Goal: Task Accomplishment & Management: Use online tool/utility

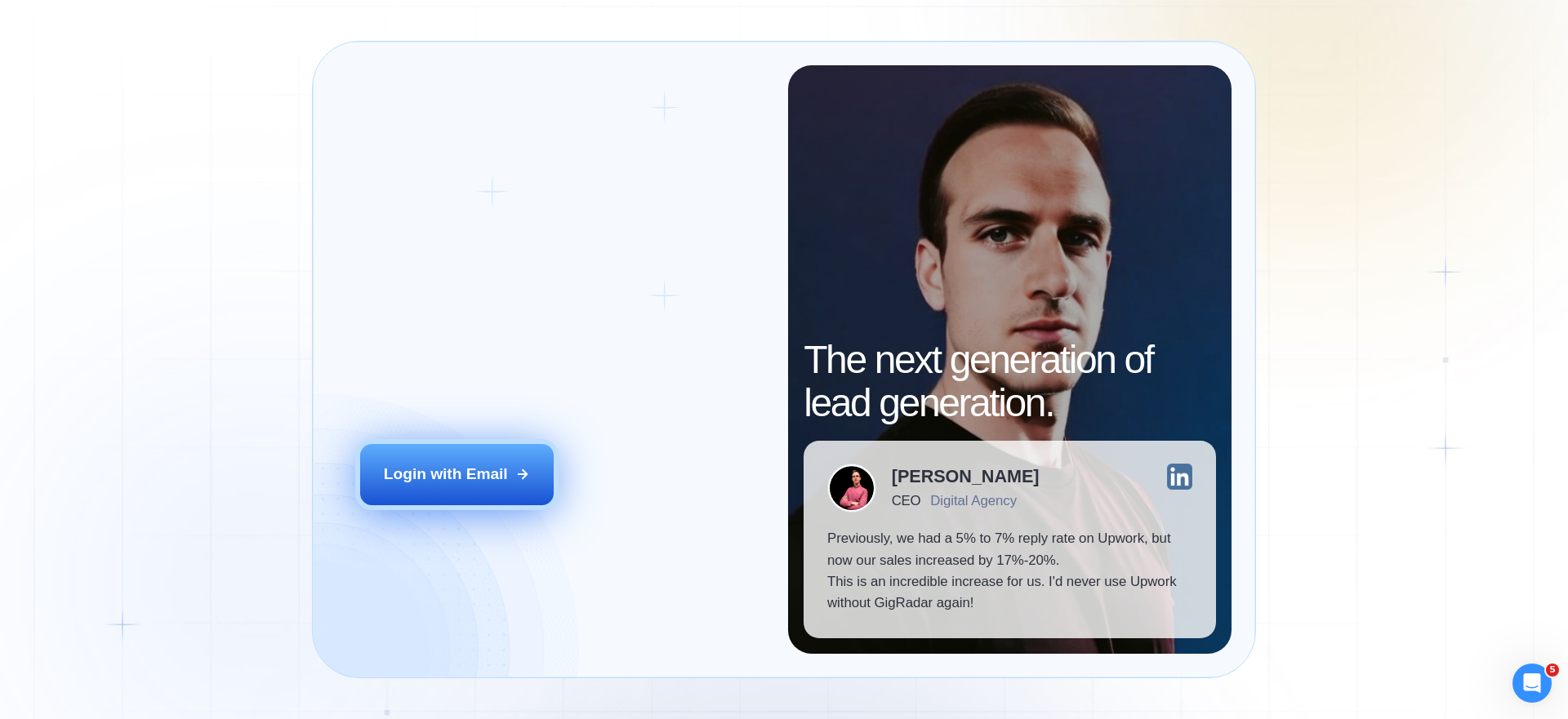
click at [394, 468] on div "Login with Email" at bounding box center [446, 474] width 125 height 21
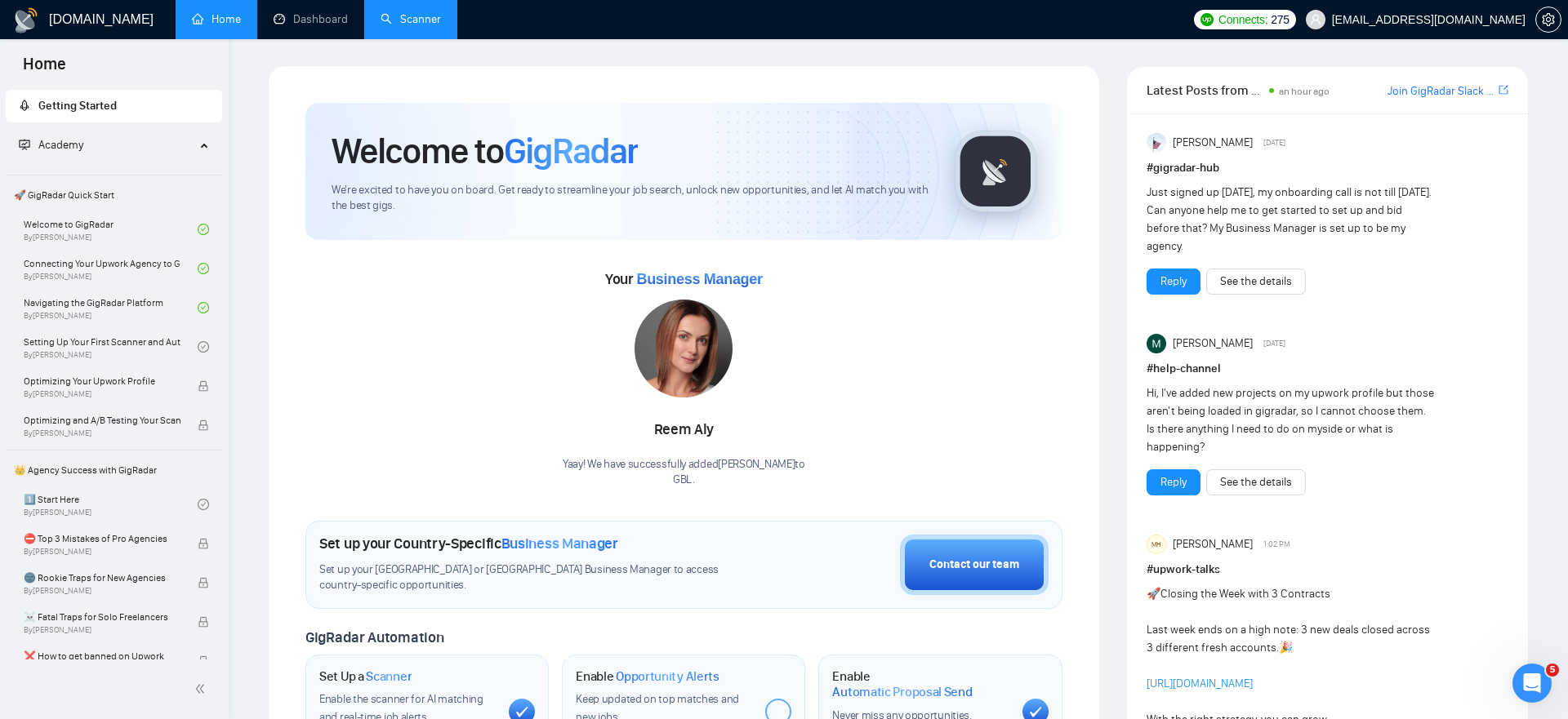
click at [418, 24] on link "Scanner" at bounding box center [411, 19] width 60 height 14
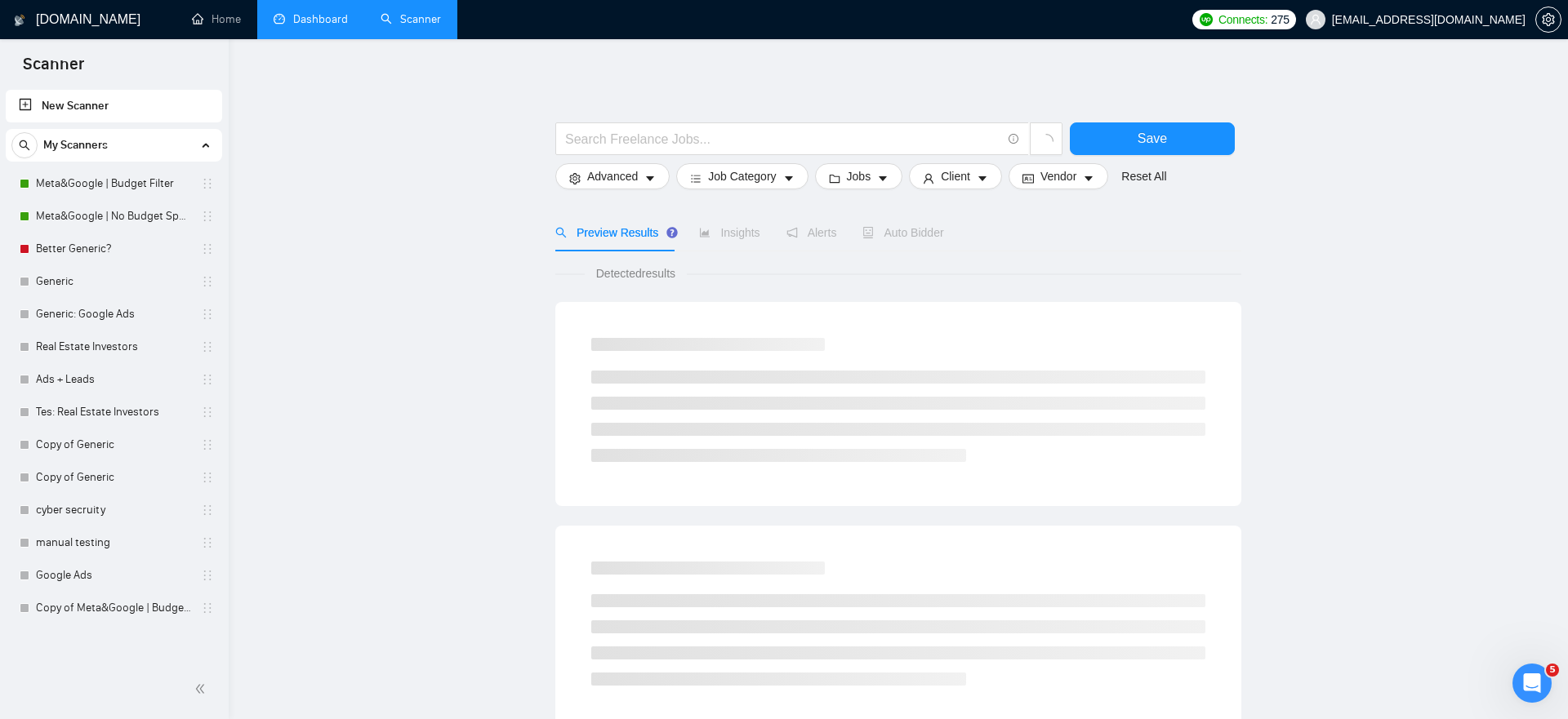
click at [320, 22] on link "Dashboard" at bounding box center [310, 19] width 74 height 14
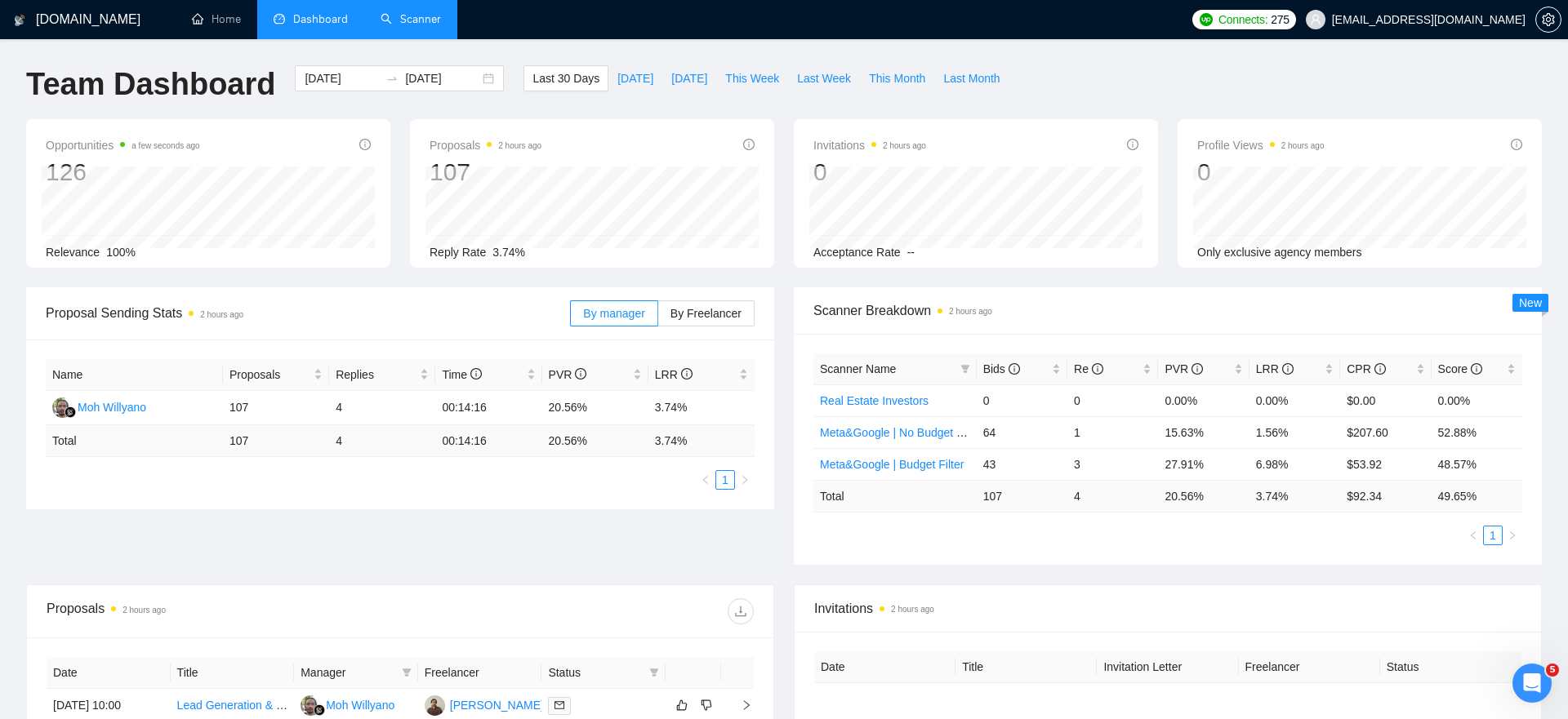
click at [1306, 529] on ul "1" at bounding box center [1167, 535] width 709 height 20
click at [690, 91] on button "[DATE]" at bounding box center [690, 78] width 54 height 26
type input "[DATE]"
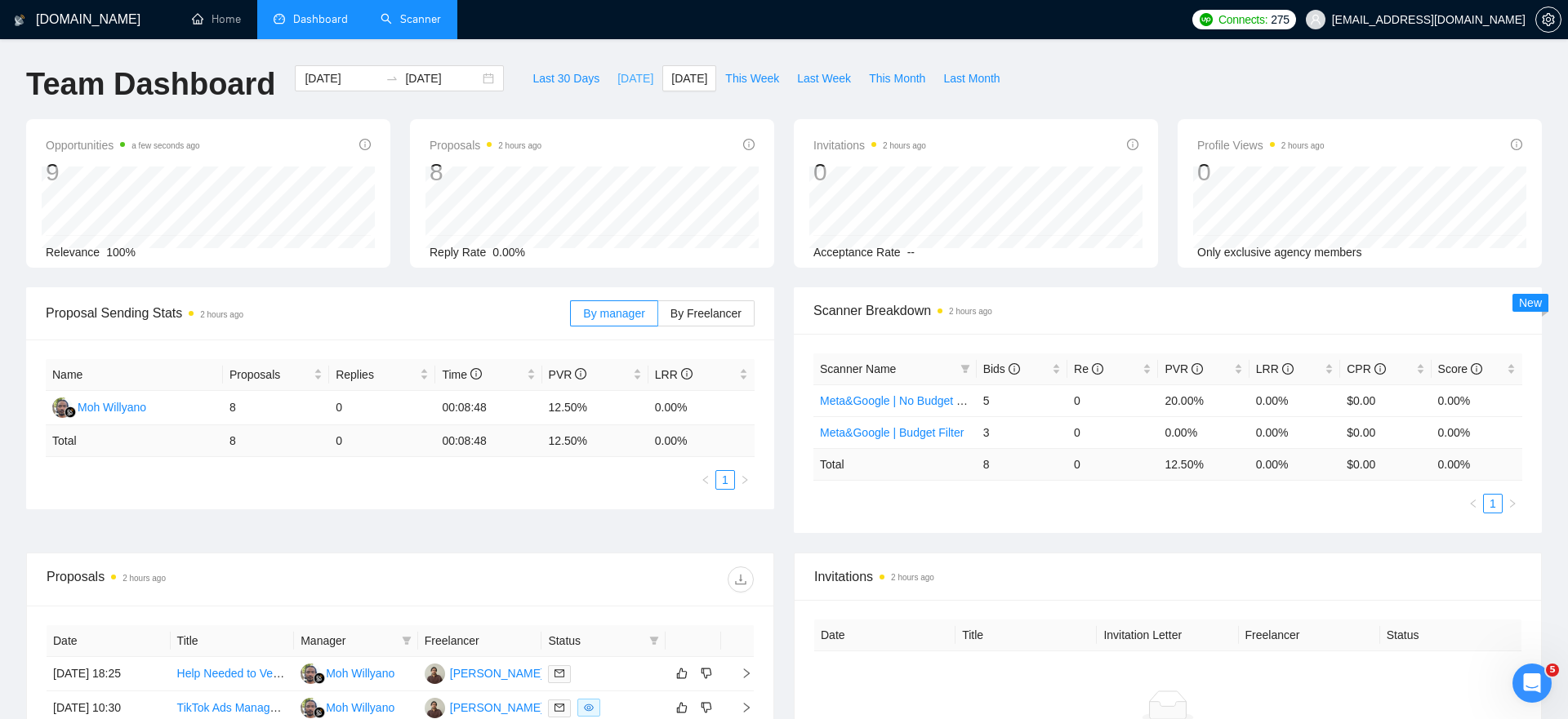
click at [632, 85] on span "[DATE]" at bounding box center [635, 78] width 36 height 18
type input "[DATE]"
click at [685, 85] on span "[DATE]" at bounding box center [689, 78] width 36 height 18
type input "[DATE]"
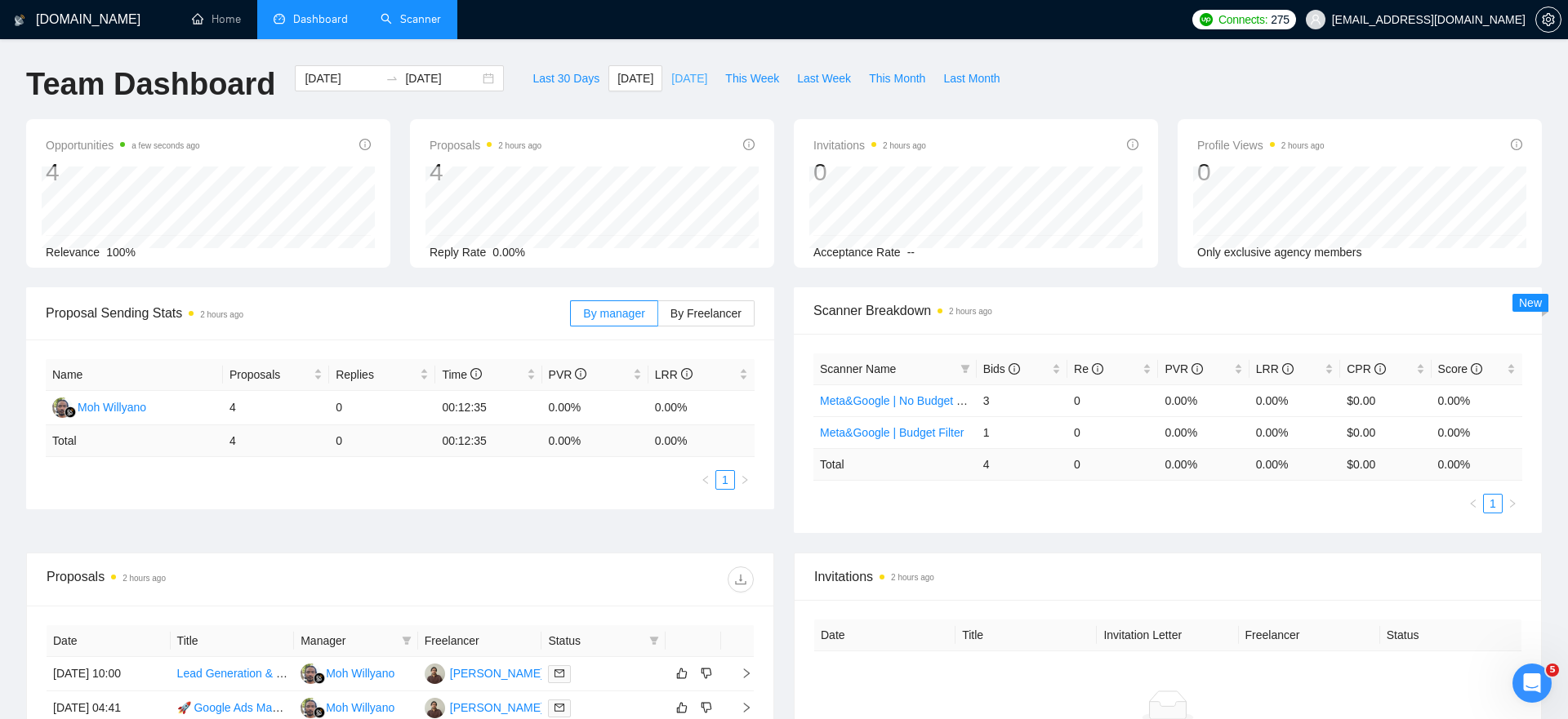
type input "[DATE]"
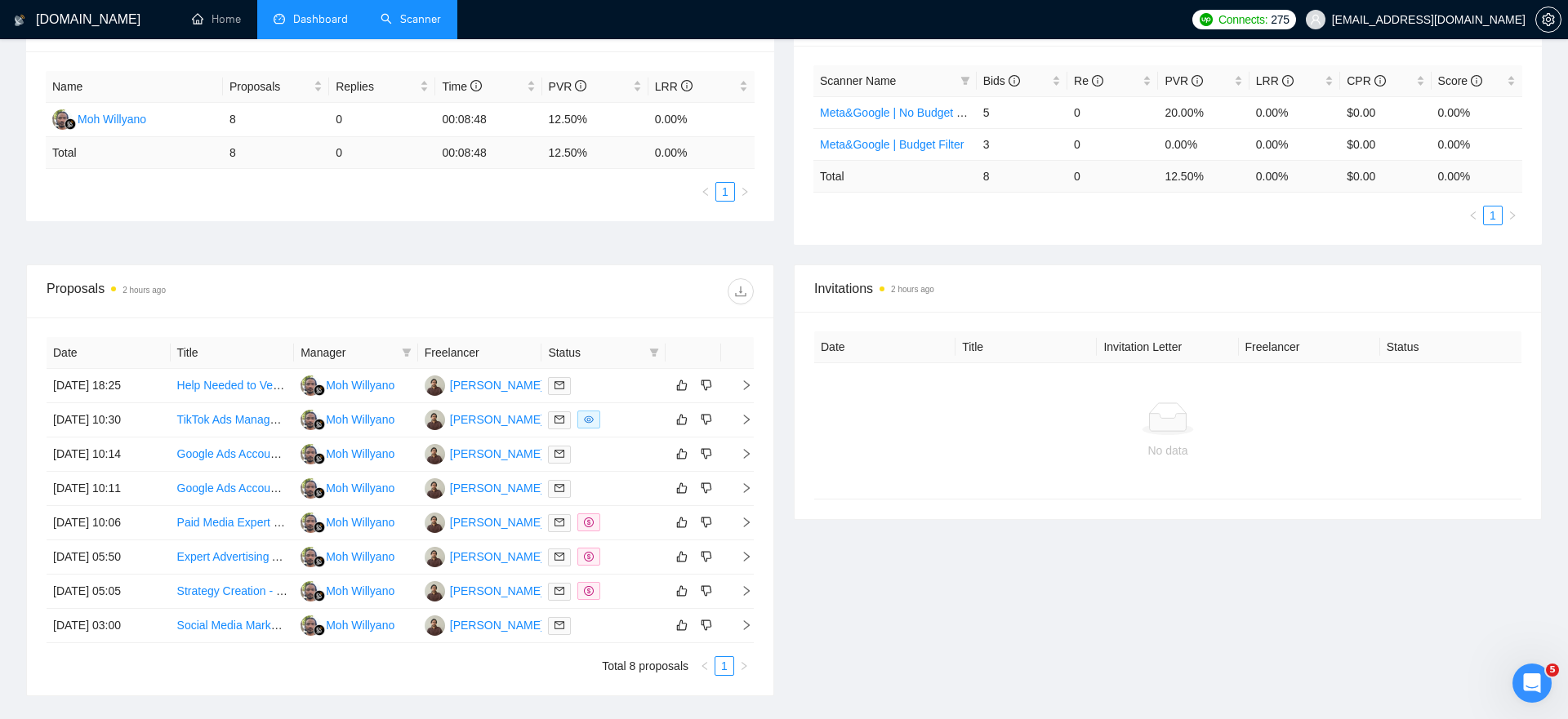
scroll to position [291, 0]
click at [243, 584] on link "Strategy Creation - Meta Ads - Supplements" at bounding box center [289, 589] width 224 height 13
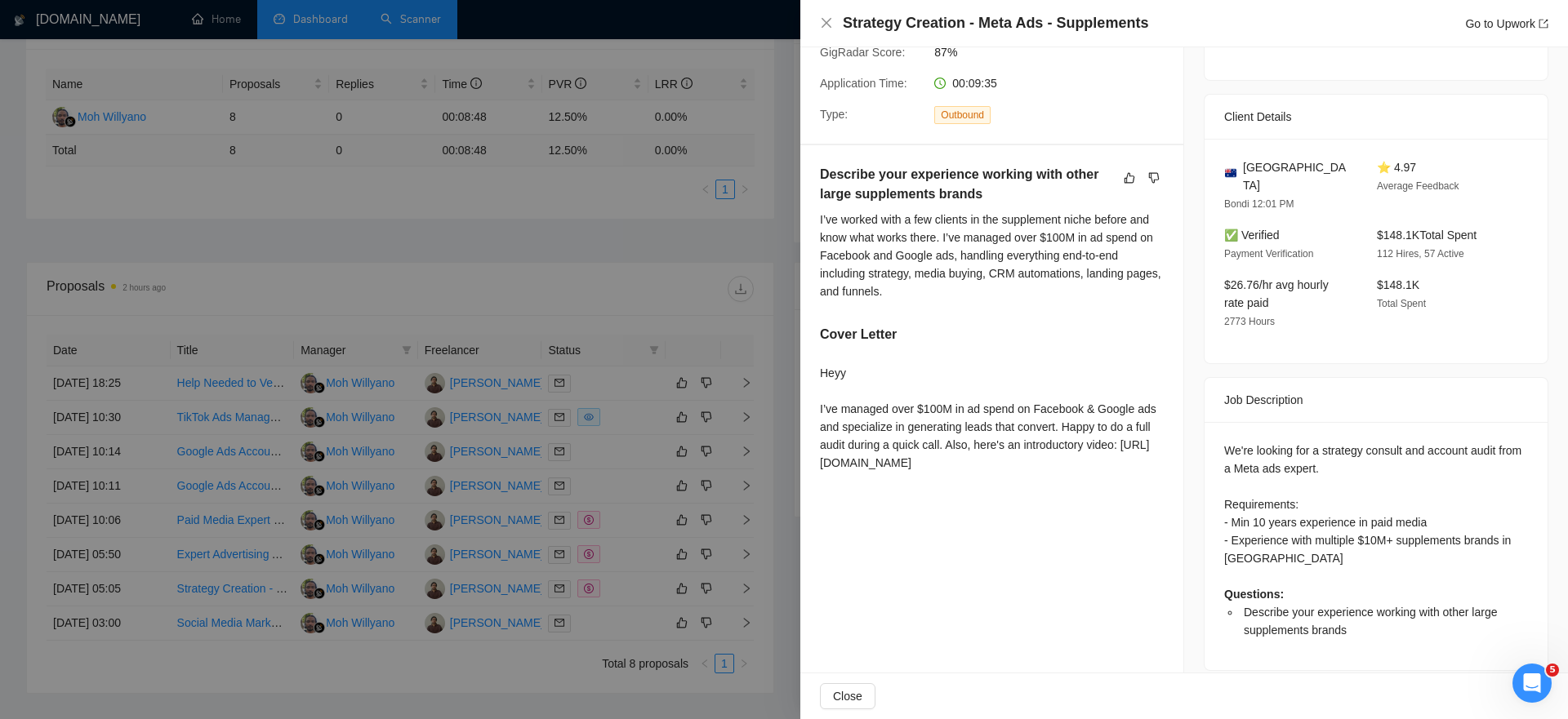
scroll to position [0, 0]
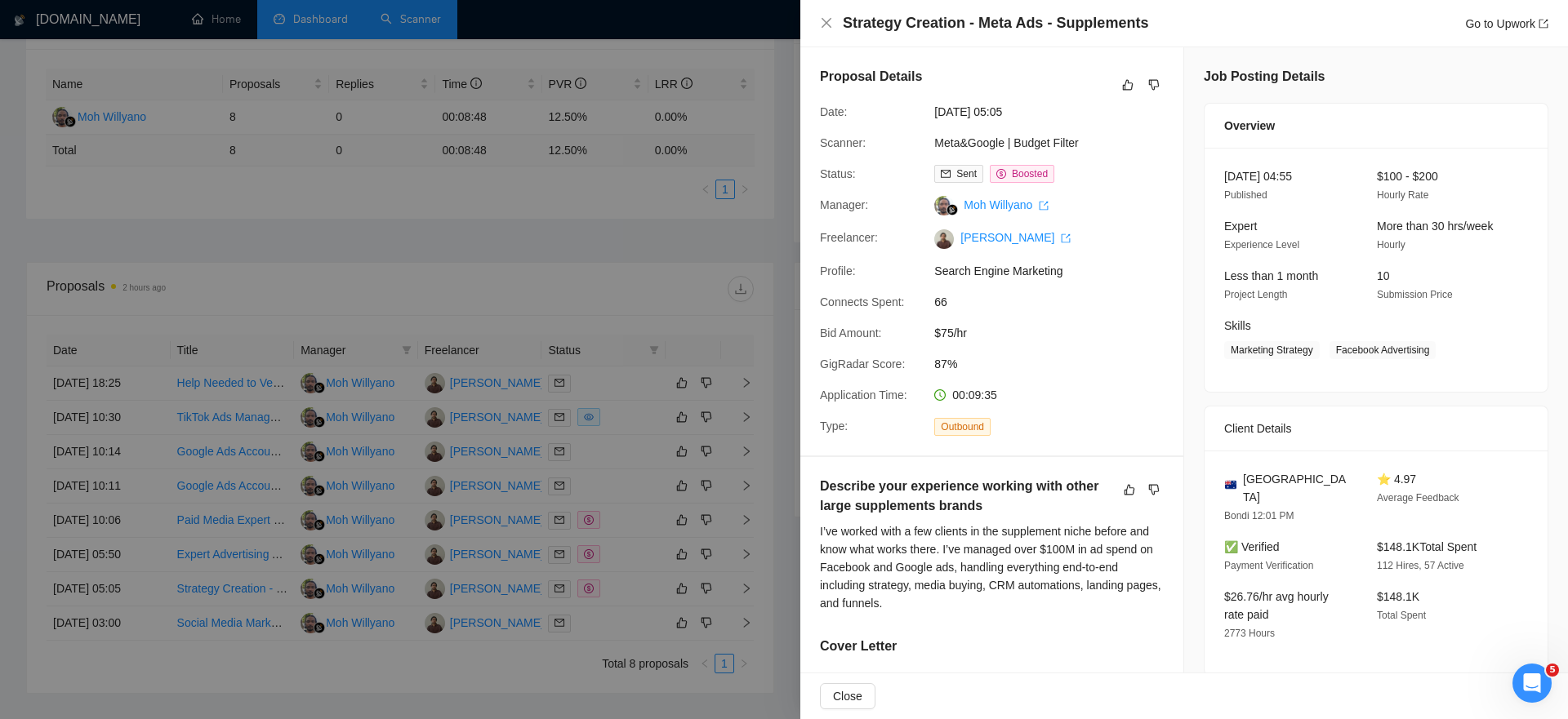
click at [603, 520] on div at bounding box center [784, 360] width 1568 height 719
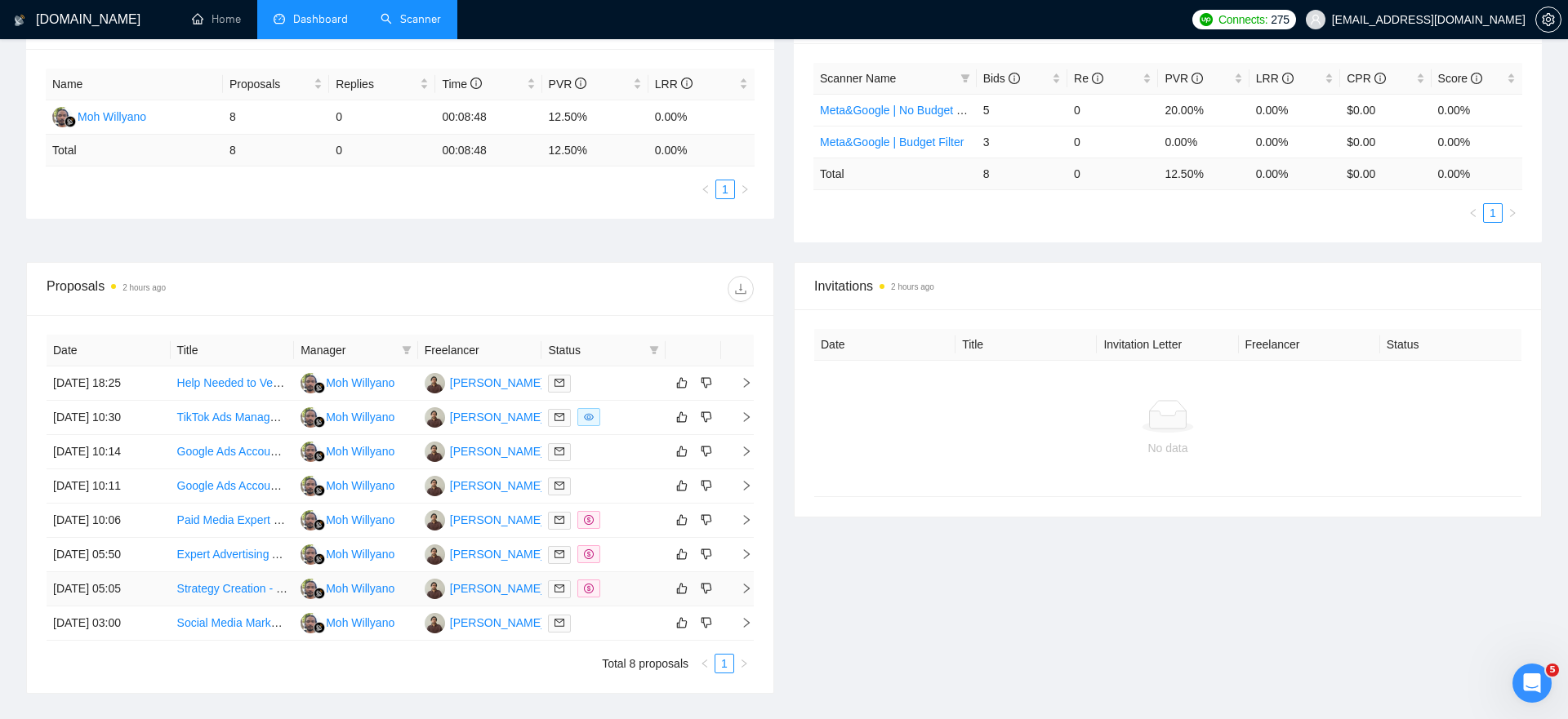
click at [231, 592] on link "Strategy Creation - Meta Ads - Supplements" at bounding box center [289, 589] width 224 height 13
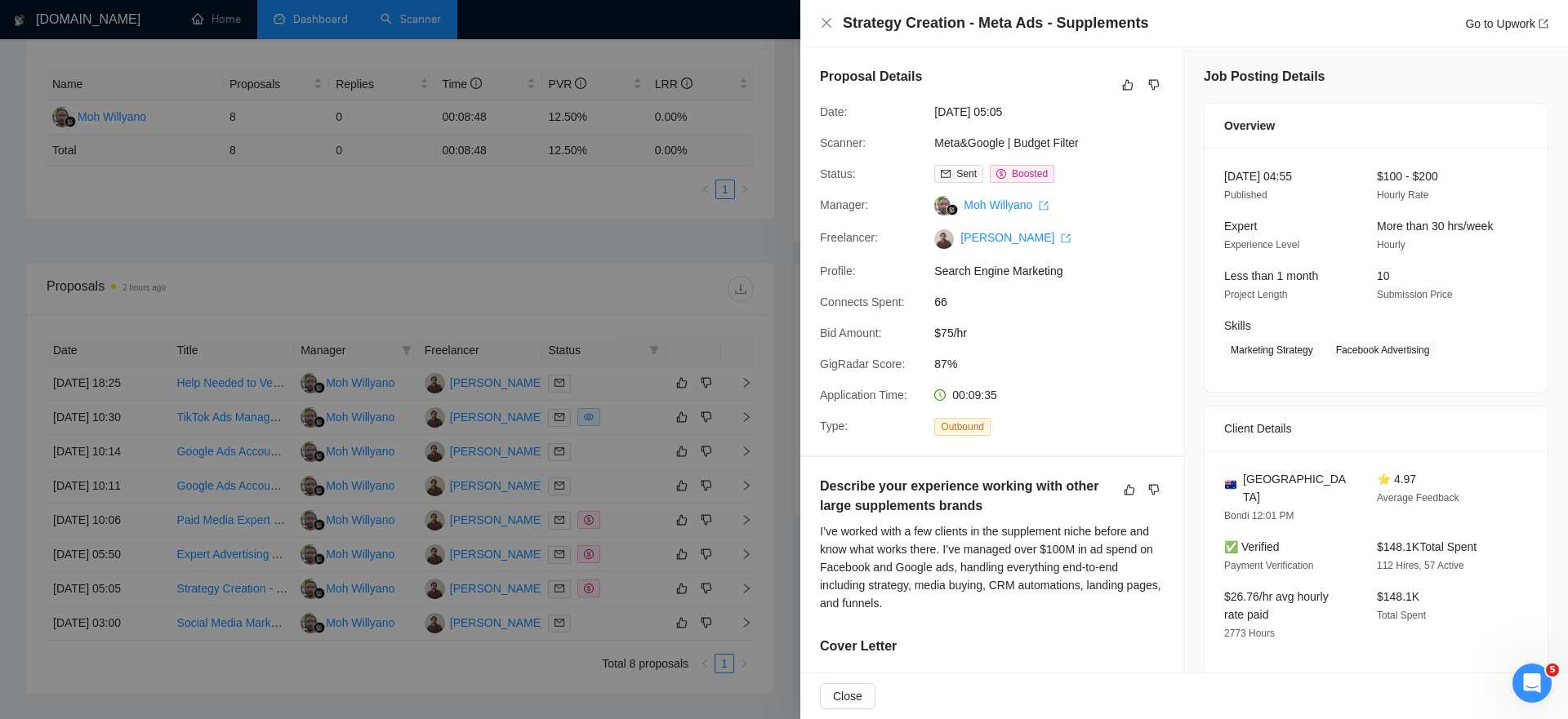
click at [627, 610] on div at bounding box center [784, 360] width 1568 height 719
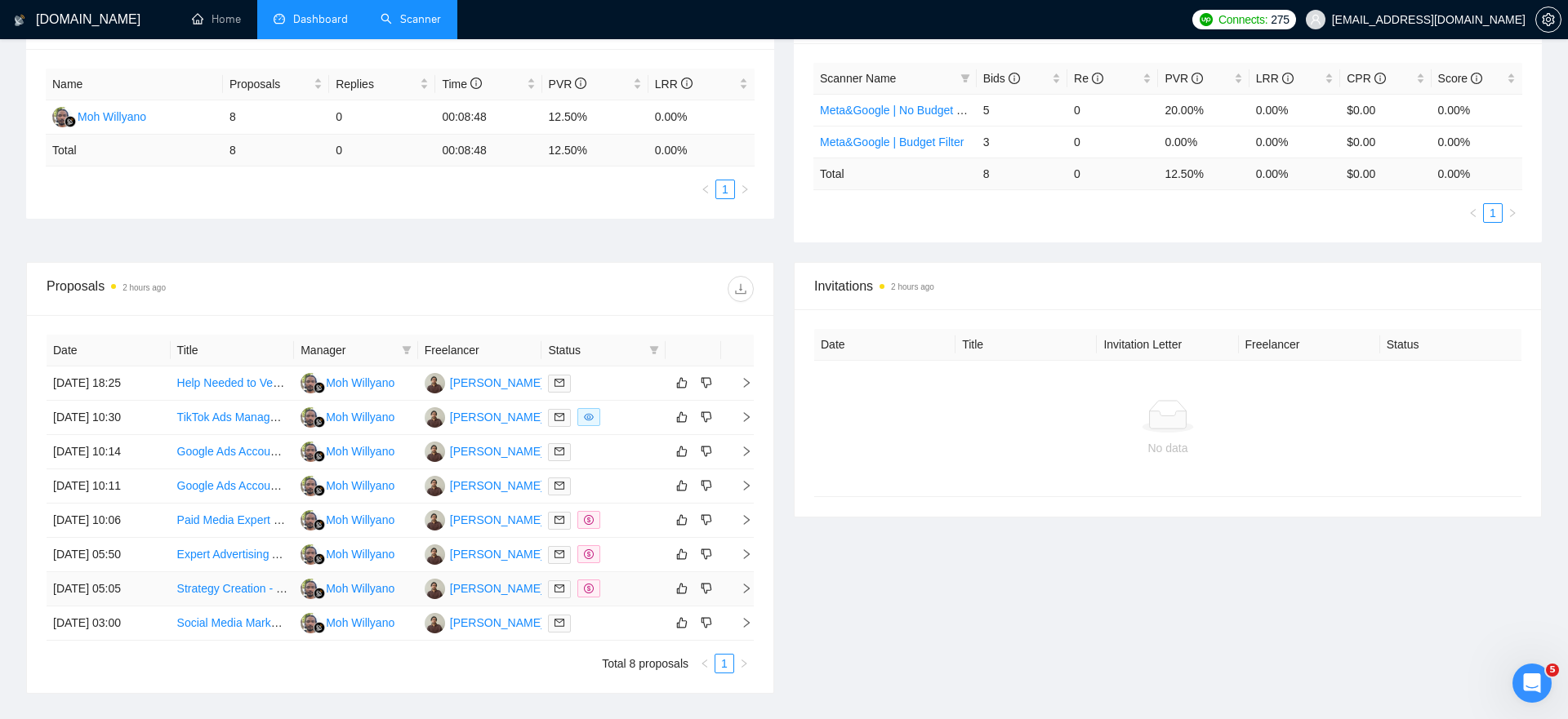
click at [744, 590] on icon "right" at bounding box center [746, 589] width 11 height 11
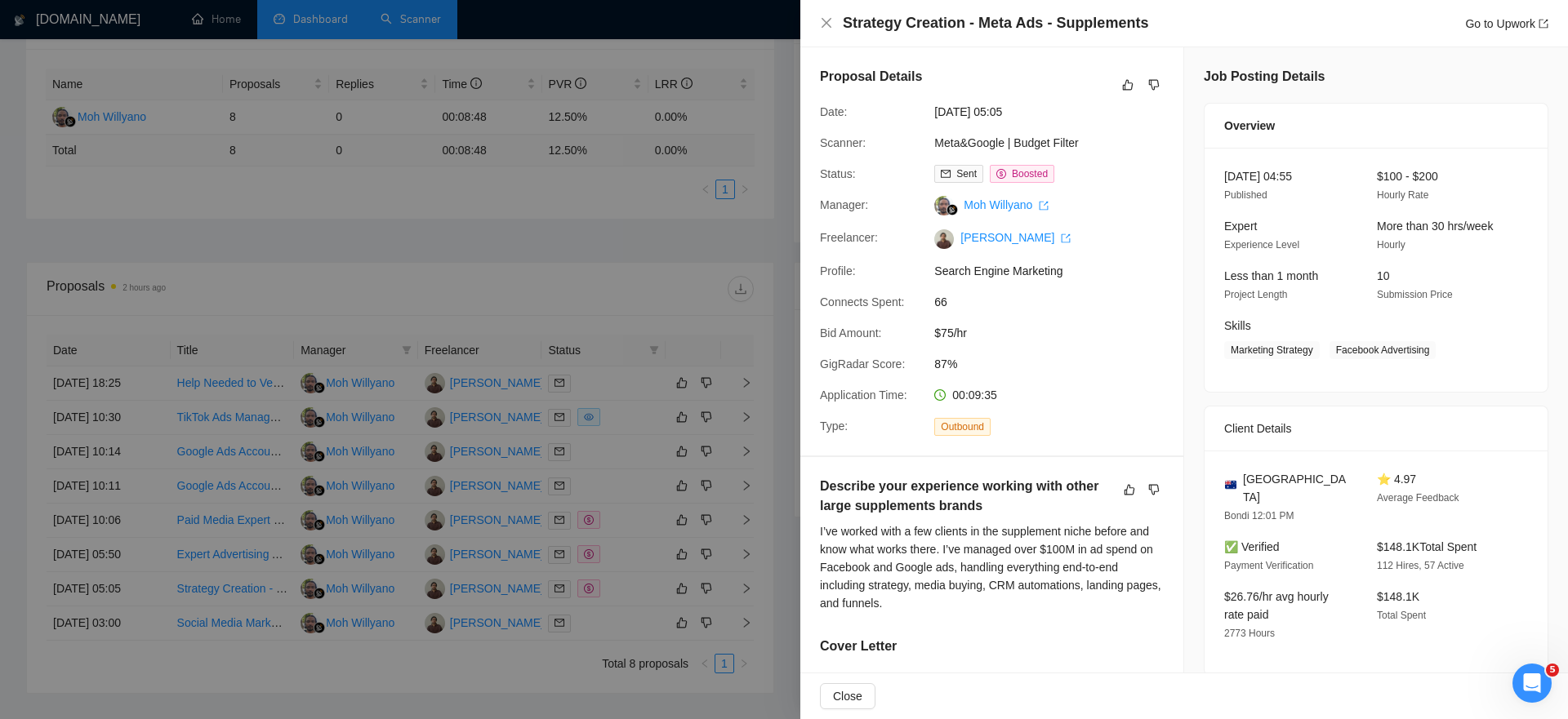
click at [733, 589] on div at bounding box center [784, 360] width 1568 height 719
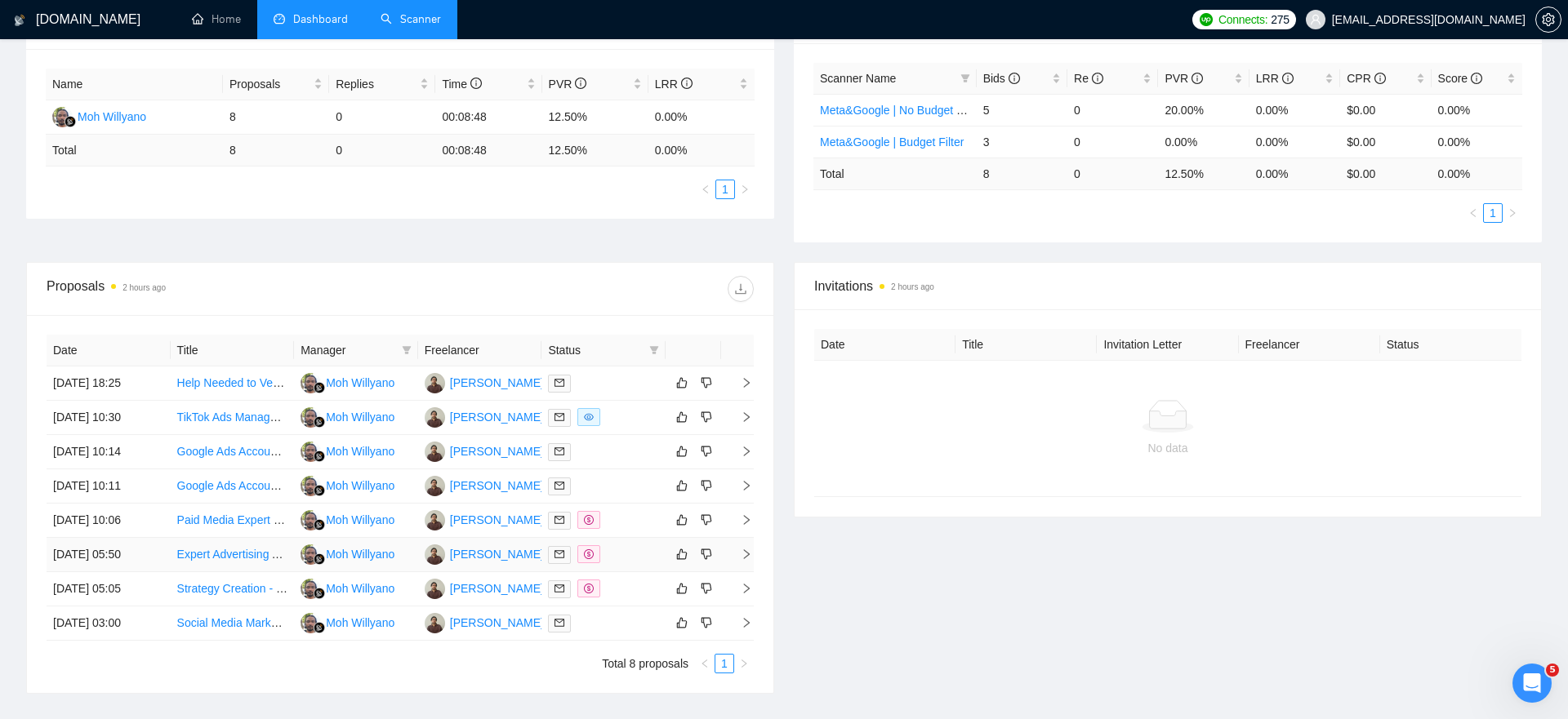
click at [744, 553] on icon "right" at bounding box center [746, 555] width 11 height 11
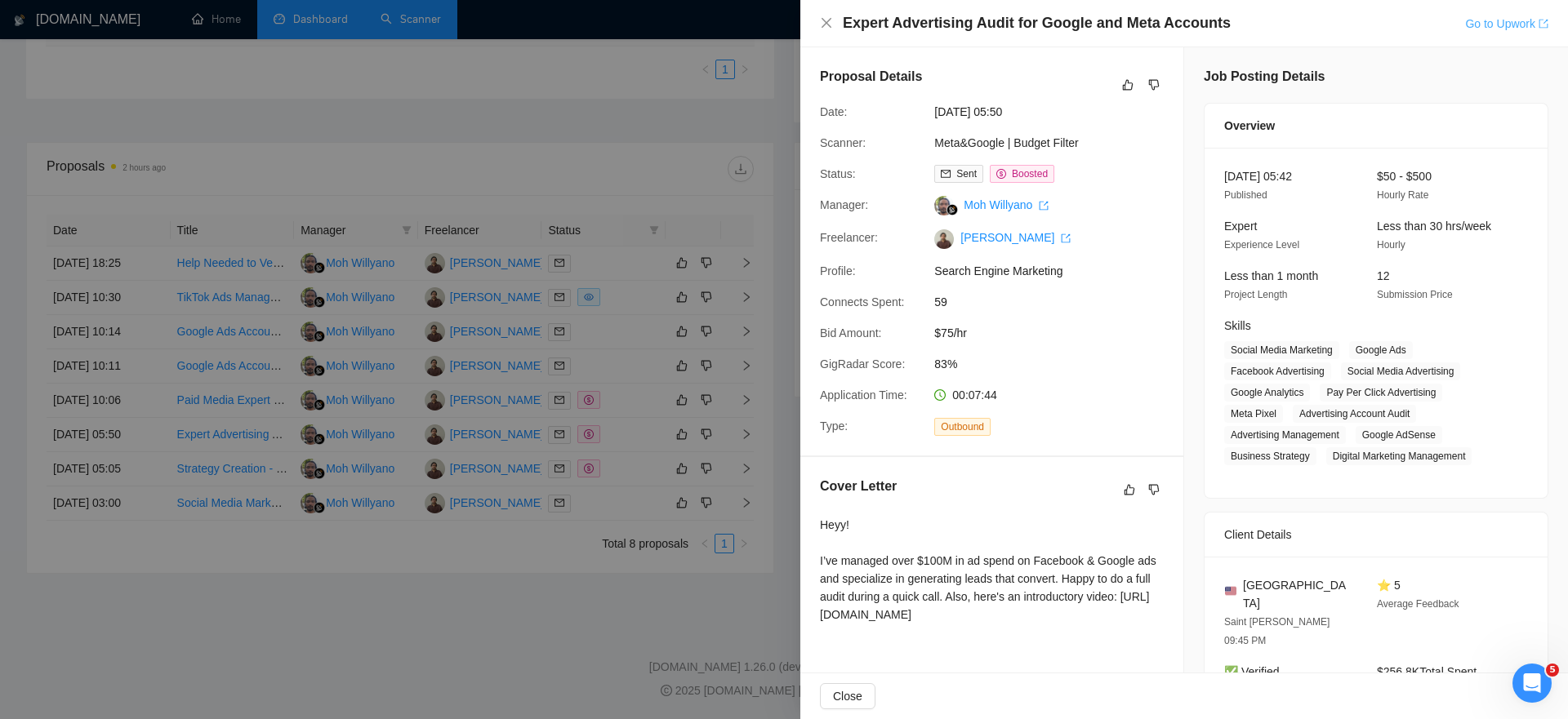
click at [1494, 24] on link "Go to Upwork" at bounding box center [1508, 23] width 84 height 13
click at [591, 462] on div at bounding box center [784, 360] width 1568 height 719
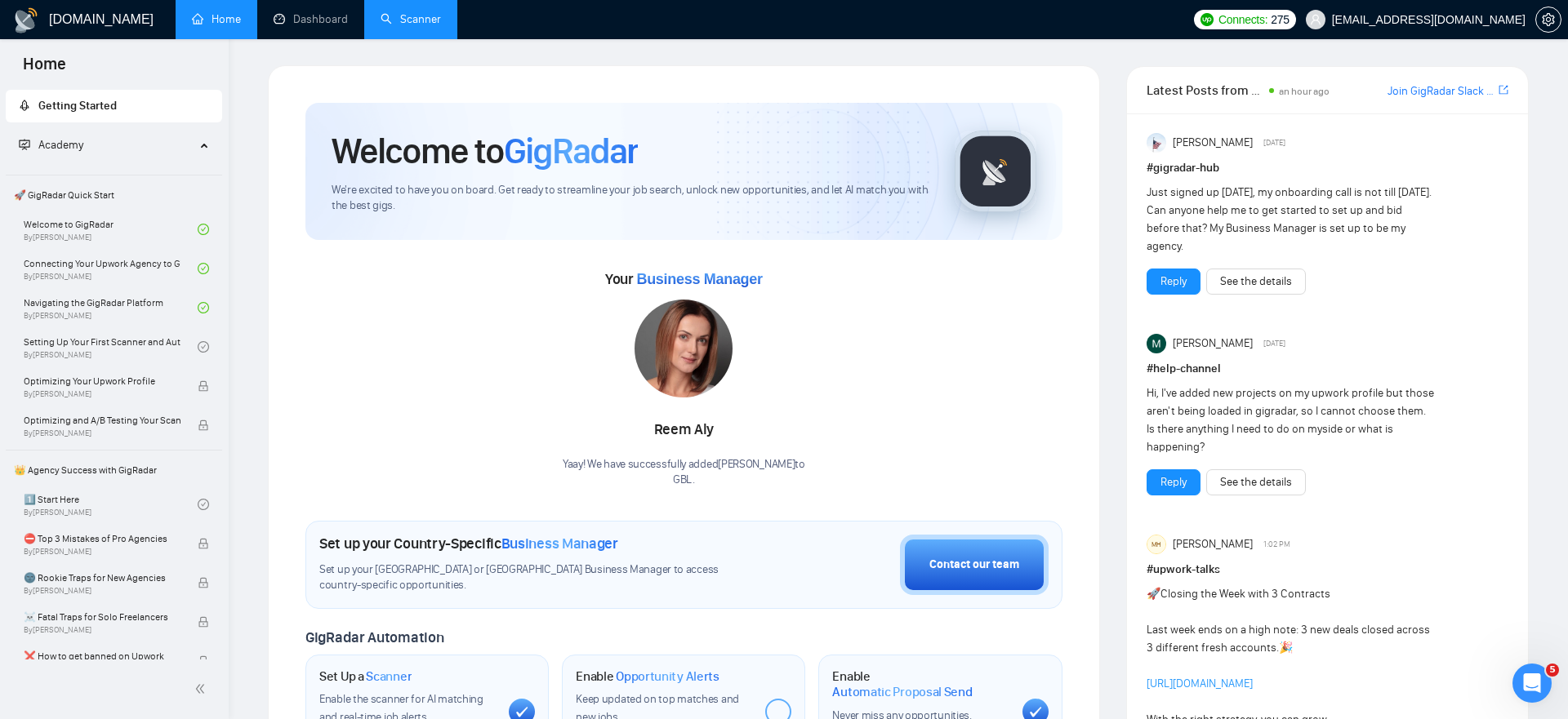
click at [421, 23] on link "Scanner" at bounding box center [411, 19] width 60 height 14
